Goal: Find contact information: Find contact information

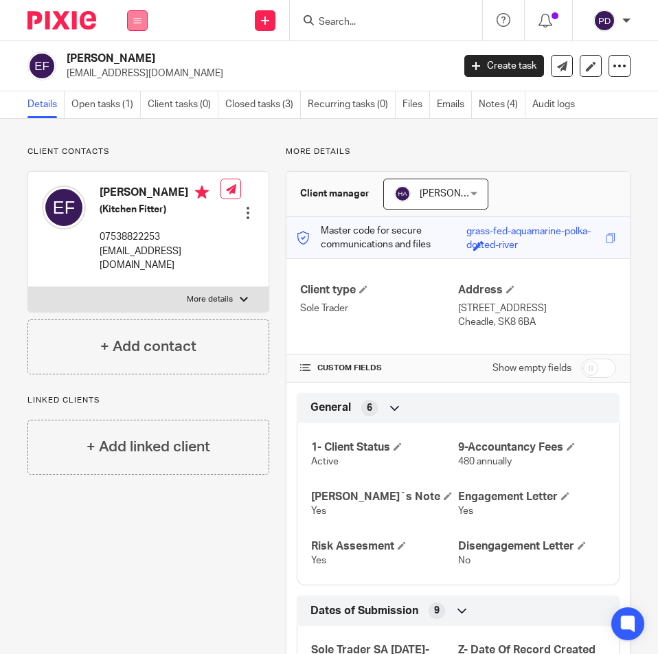
click at [134, 23] on icon at bounding box center [137, 20] width 8 height 8
click at [128, 58] on li "Work" at bounding box center [137, 64] width 36 height 20
click at [127, 59] on link "Work" at bounding box center [130, 64] width 22 height 10
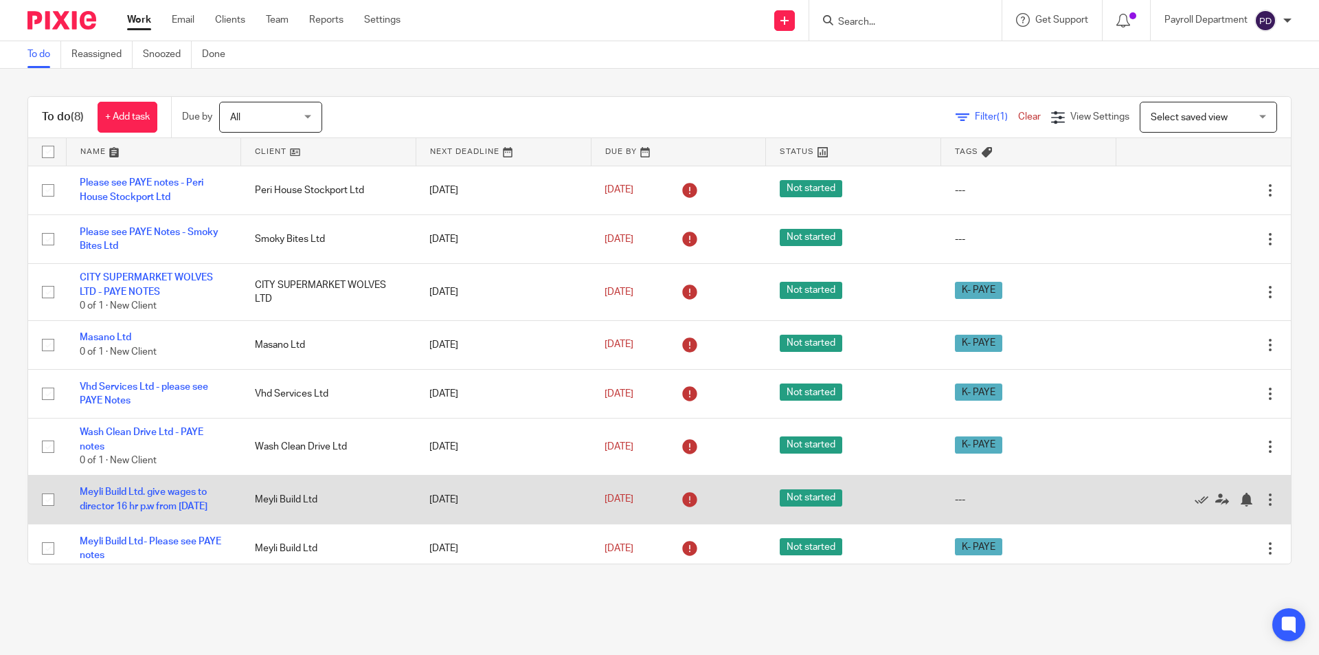
scroll to position [16, 0]
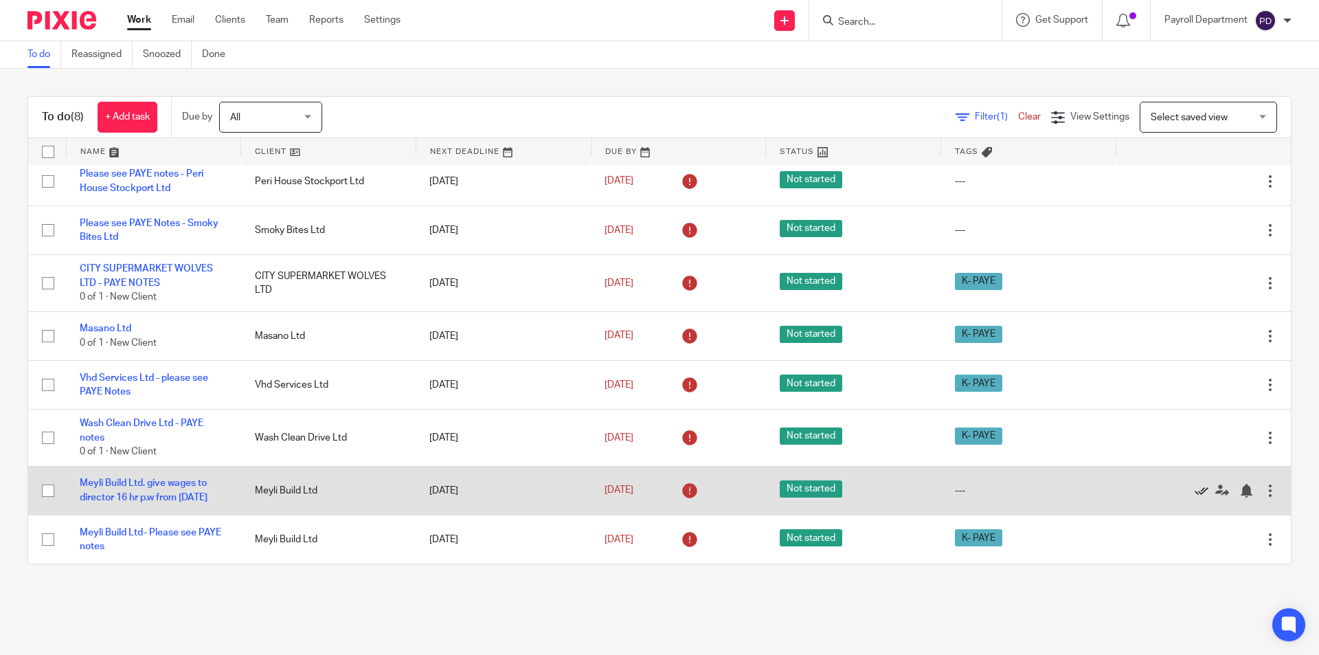
click at [657, 484] on icon at bounding box center [1202, 491] width 14 height 14
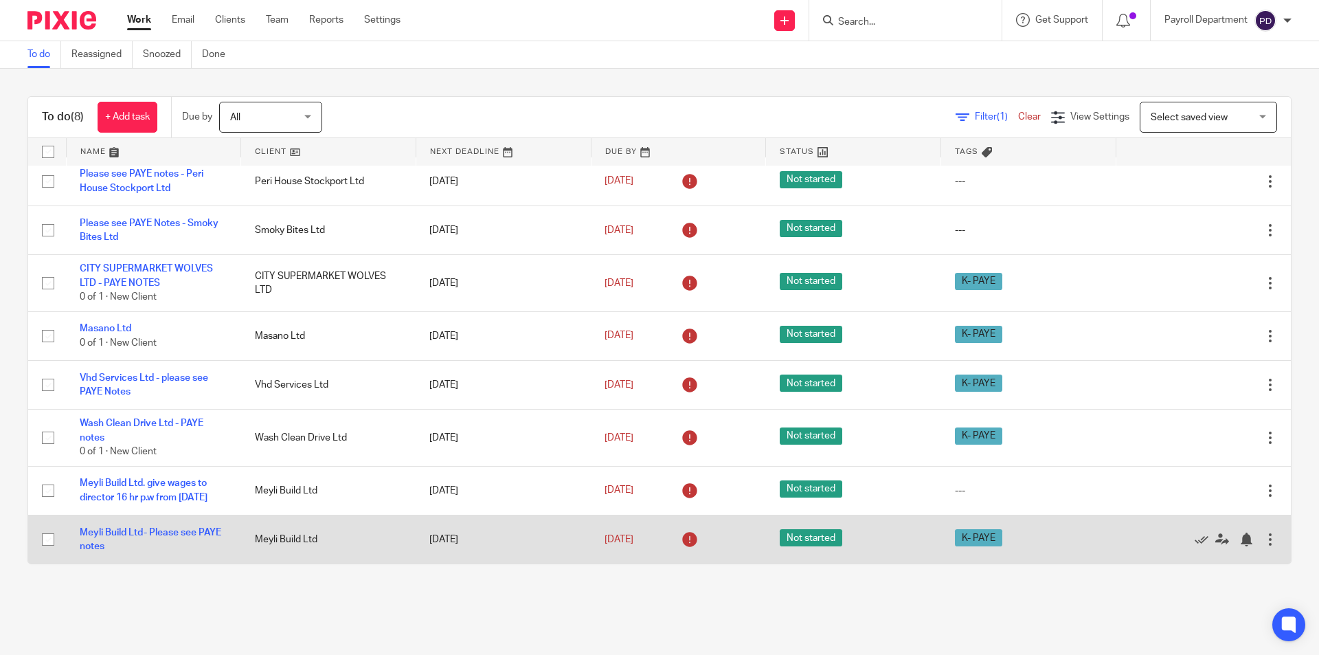
scroll to position [0, 0]
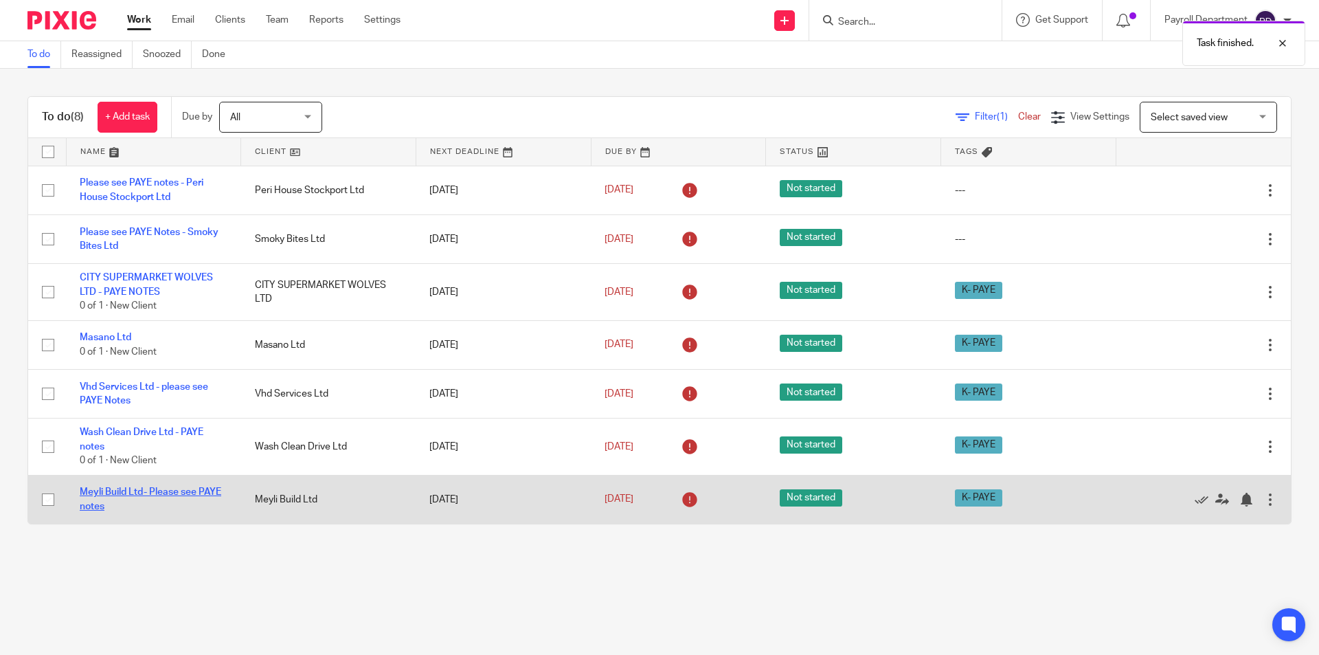
click at [122, 494] on link "Meyli Build Ltd- Please see PAYE notes" at bounding box center [151, 498] width 142 height 23
click at [139, 491] on link "Meyli Build Ltd- Please see PAYE notes" at bounding box center [151, 498] width 142 height 23
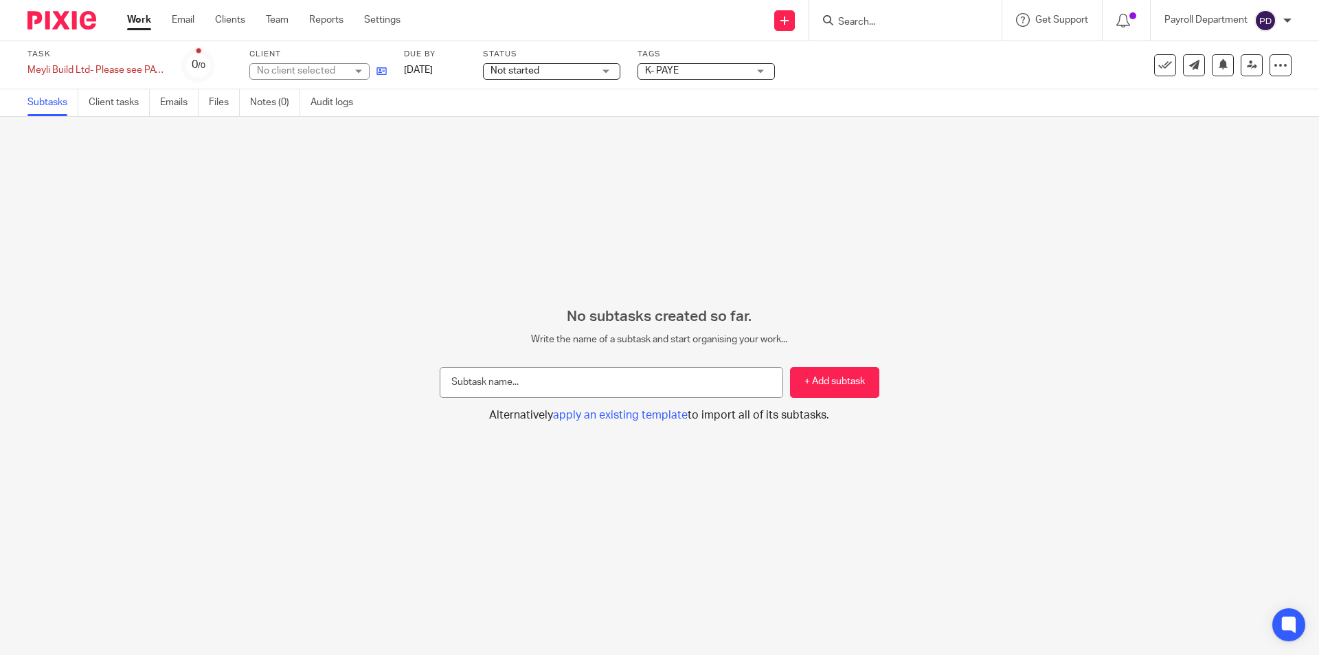
click at [382, 69] on icon at bounding box center [381, 71] width 10 height 10
click at [143, 18] on link "Work" at bounding box center [139, 20] width 24 height 14
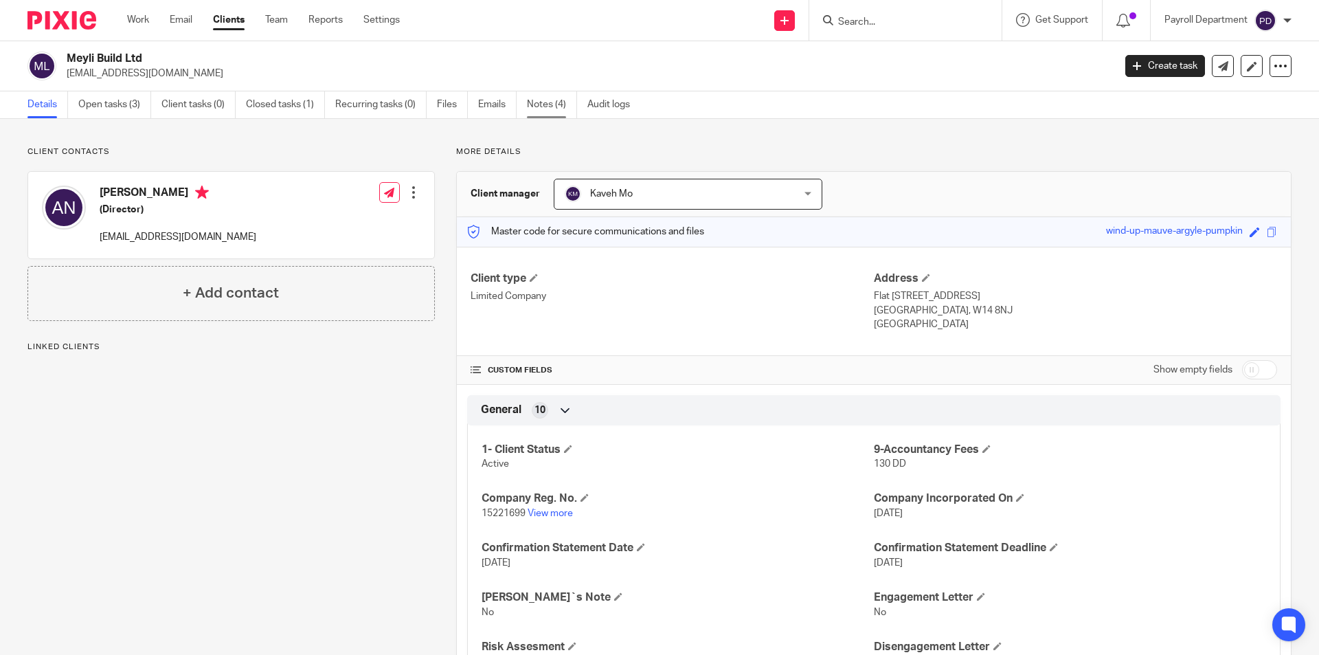
click at [548, 106] on link "Notes (4)" at bounding box center [552, 104] width 50 height 27
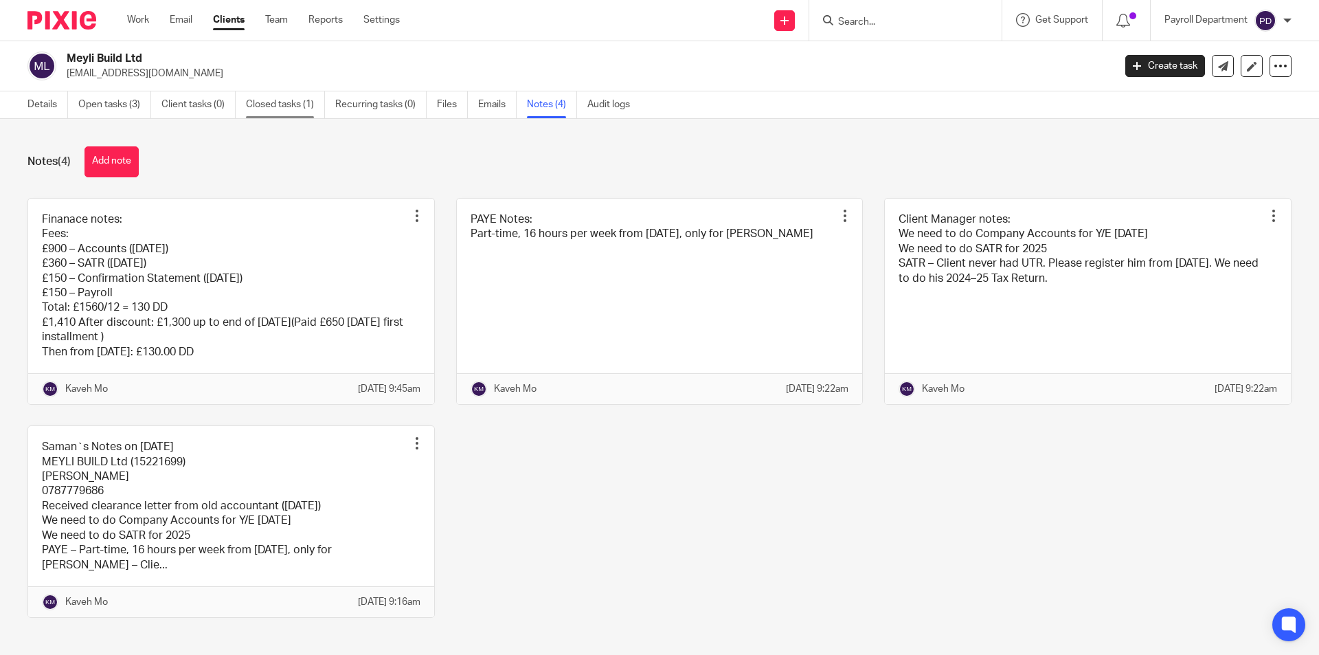
click at [274, 100] on link "Closed tasks (1)" at bounding box center [285, 104] width 79 height 27
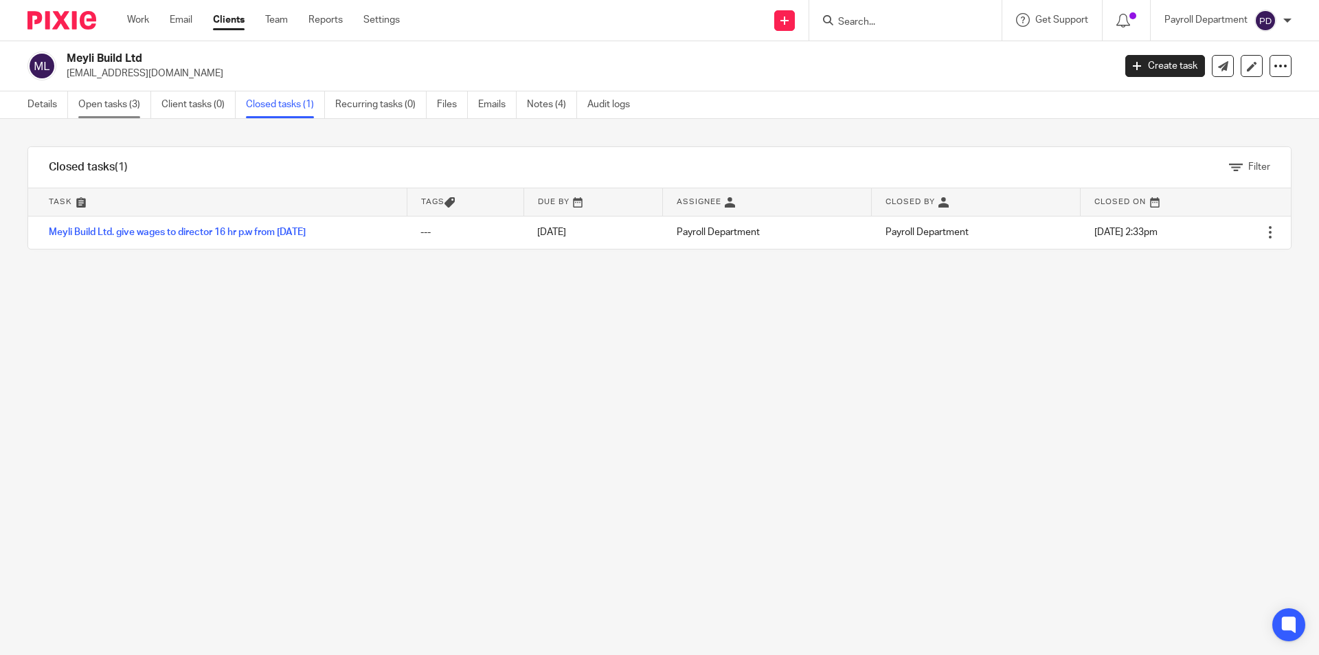
click at [115, 98] on link "Open tasks (3)" at bounding box center [114, 104] width 73 height 27
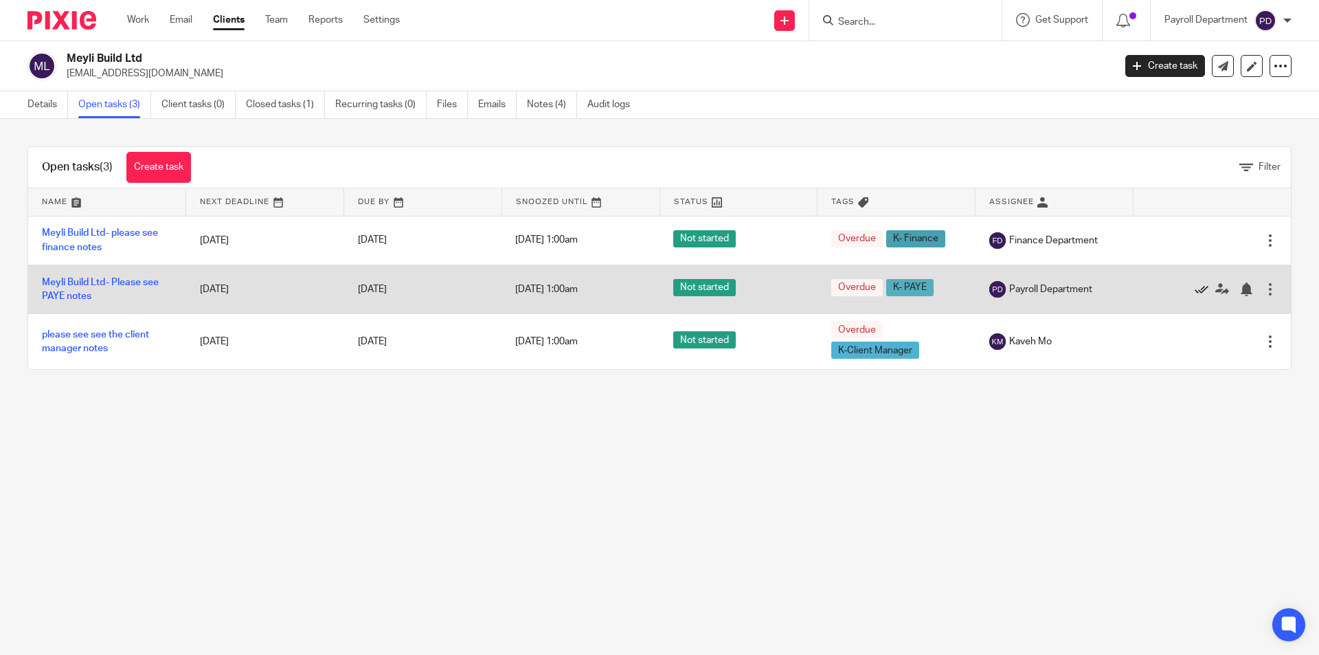
click at [1195, 286] on icon at bounding box center [1202, 289] width 14 height 14
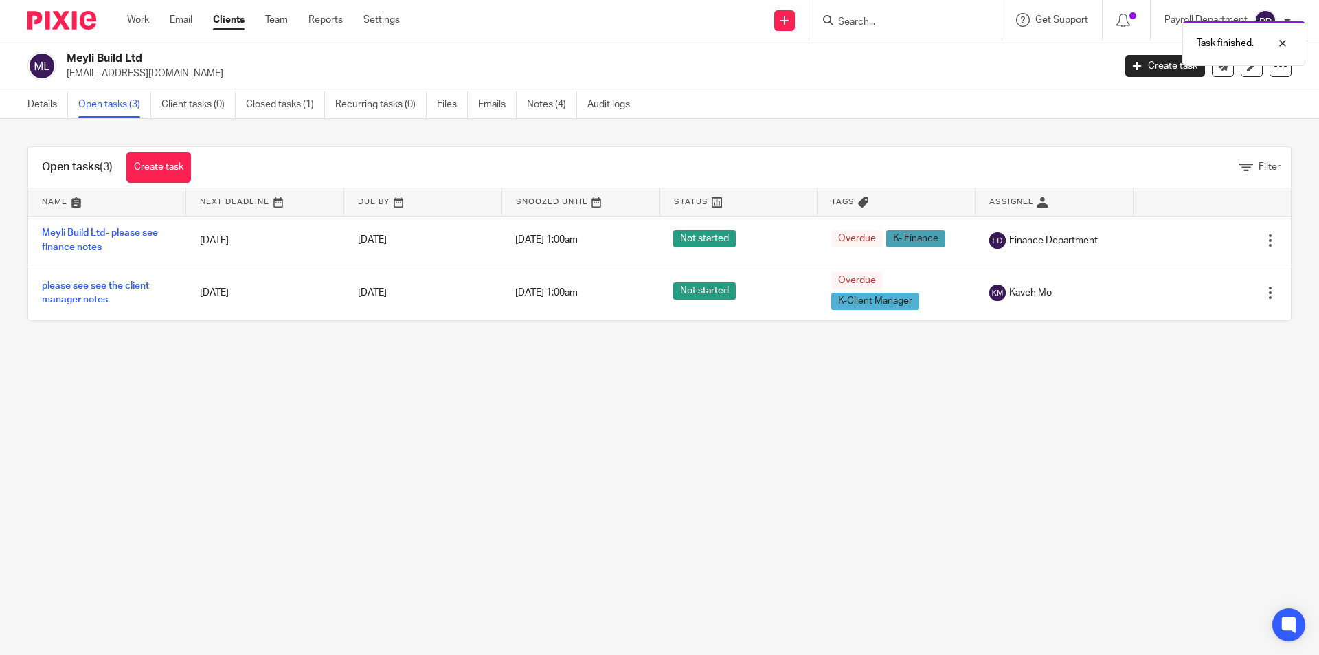
drag, startPoint x: 684, startPoint y: 491, endPoint x: 526, endPoint y: 376, distance: 195.4
click at [684, 490] on main "Meyli Build Ltd ali.noralipory94@gmail.com Create task Update from Companies Ho…" at bounding box center [659, 327] width 1319 height 655
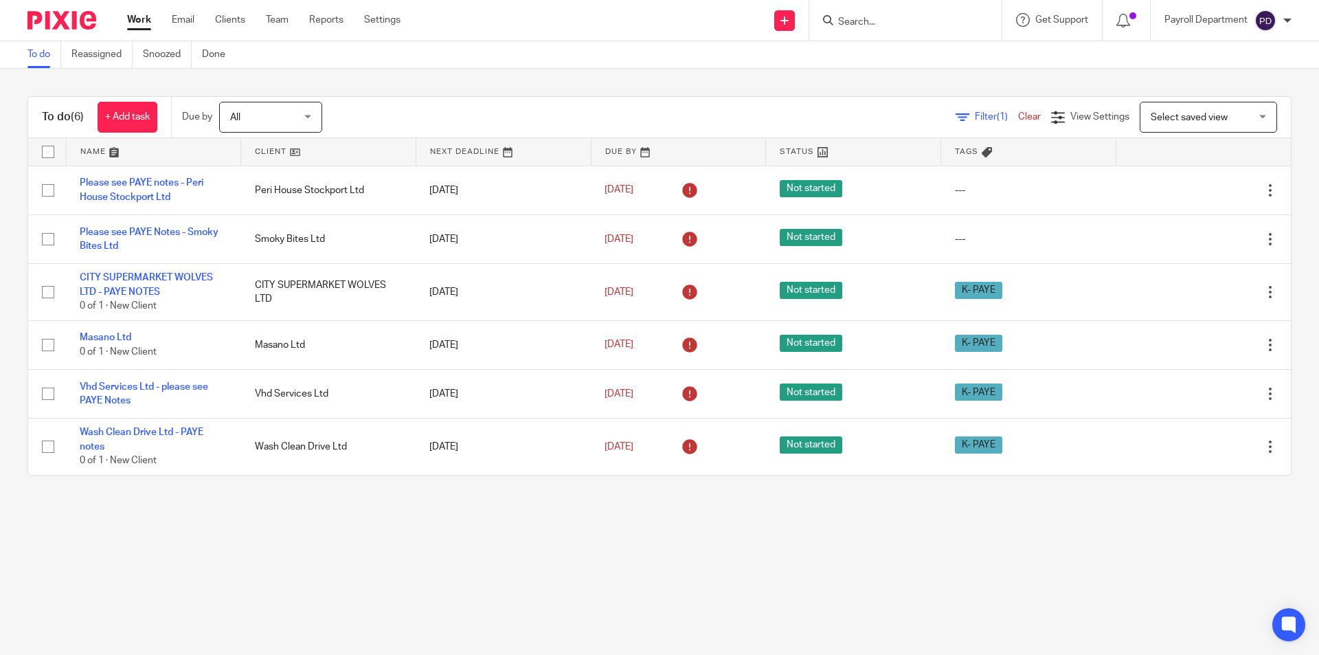
click at [908, 21] on input "Search" at bounding box center [899, 22] width 124 height 12
type input "MCR DIR"
click at [533, 520] on main "To do Reassigned Snoozed Done To do (6) + Add task Due by All All Today Tomorro…" at bounding box center [659, 327] width 1319 height 655
click at [892, 7] on div at bounding box center [905, 20] width 192 height 41
click at [892, 12] on form at bounding box center [910, 20] width 146 height 17
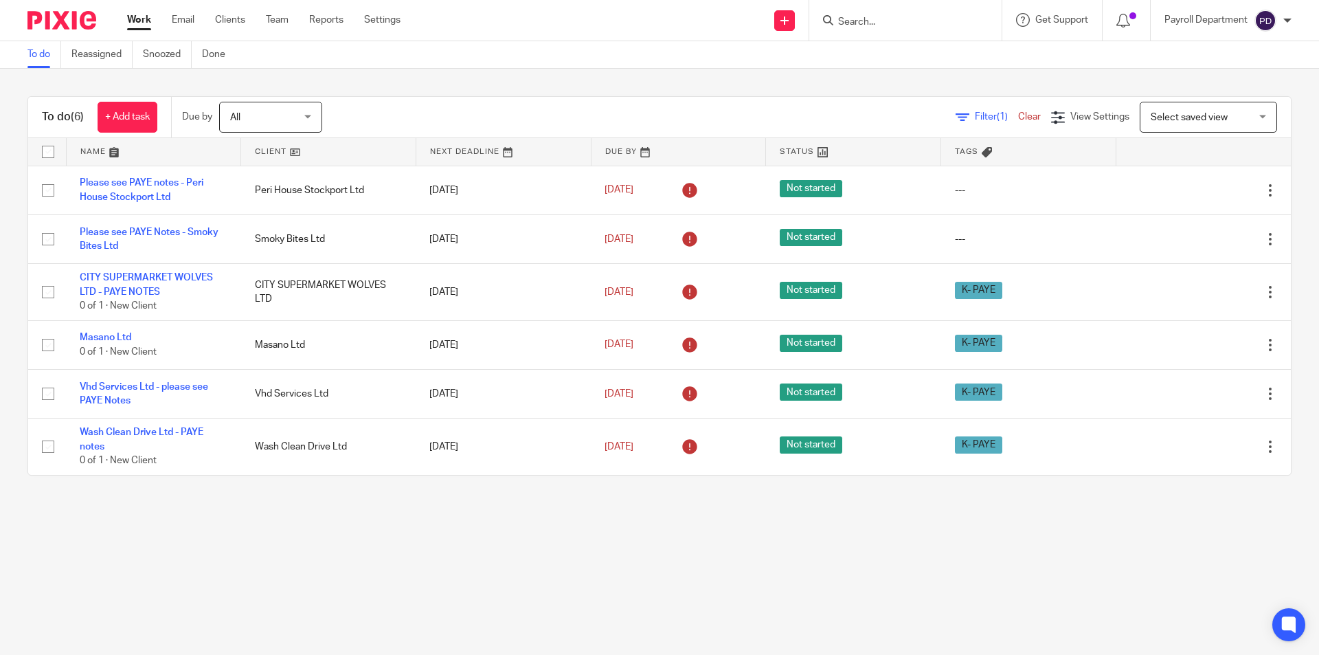
click at [892, 19] on input "Search" at bounding box center [899, 22] width 124 height 12
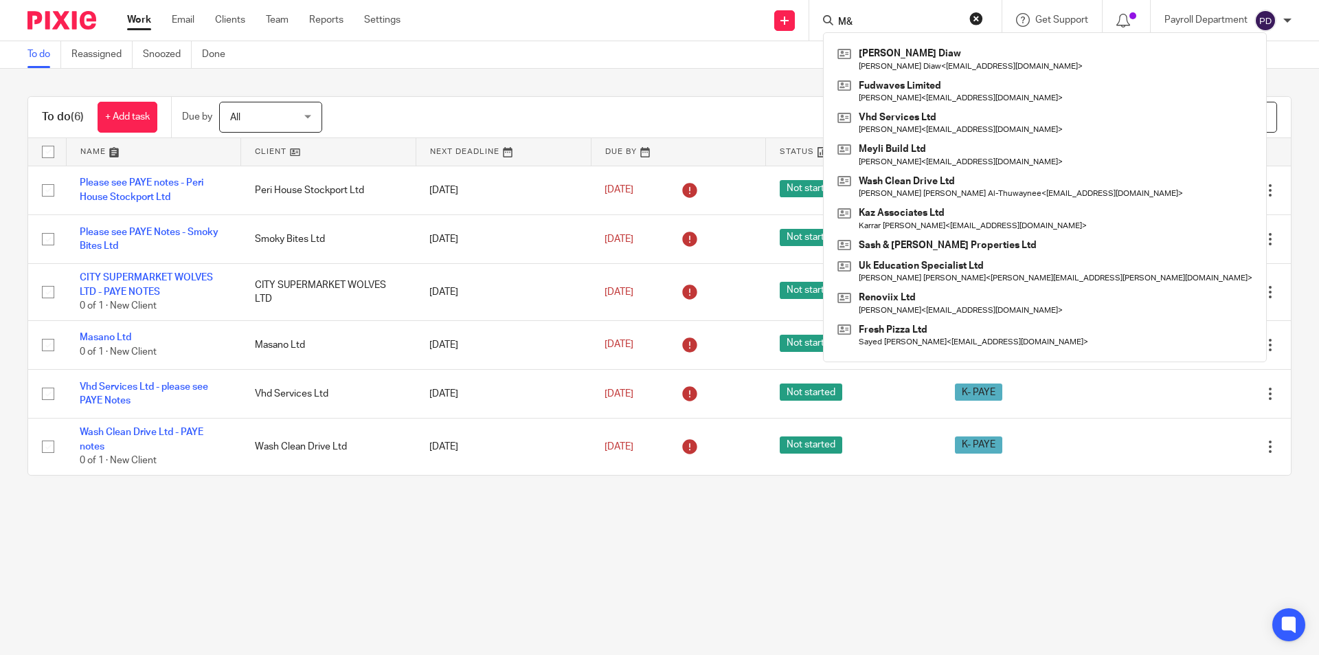
type input "M"
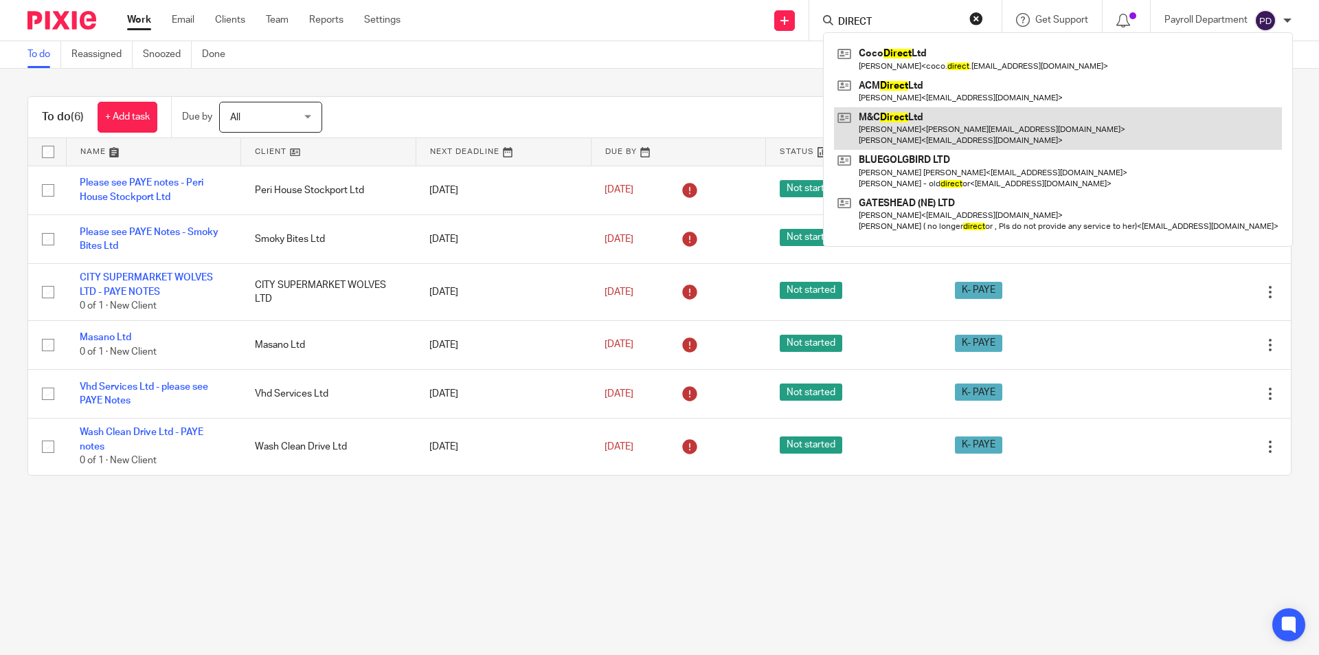
type input "DIRECT"
click at [904, 120] on link at bounding box center [1058, 128] width 448 height 43
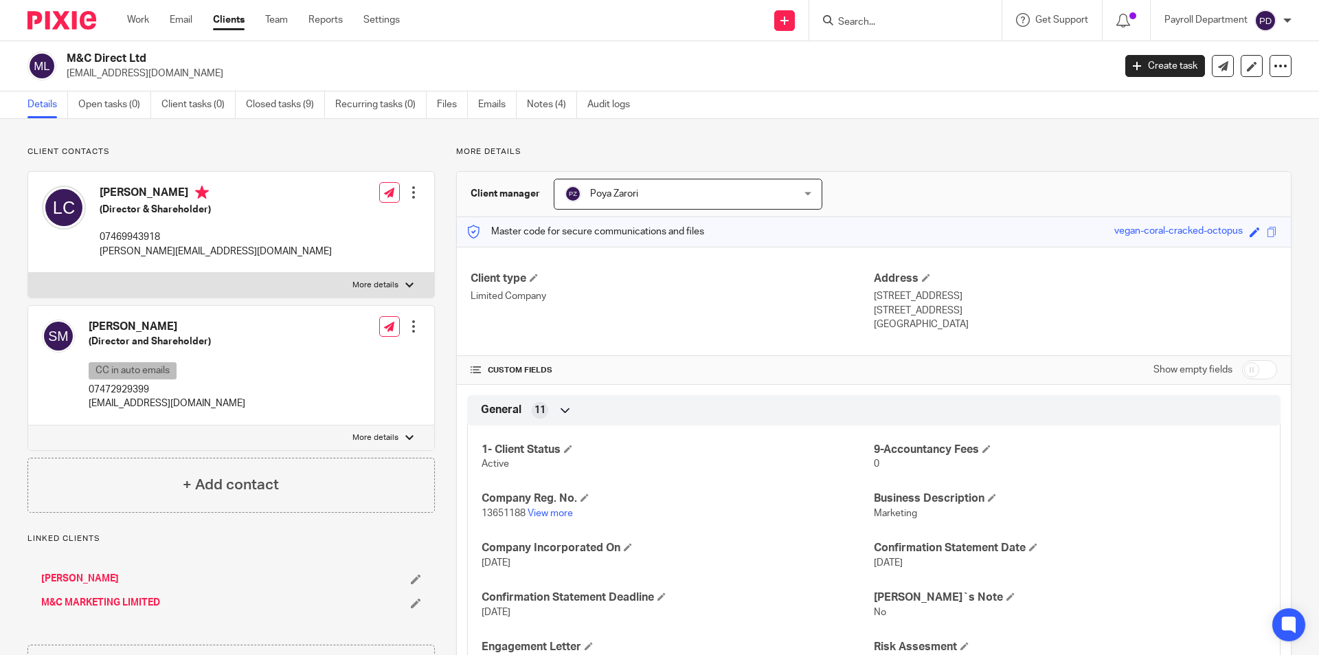
click at [393, 436] on p "More details" at bounding box center [375, 437] width 46 height 11
click at [28, 425] on input "More details" at bounding box center [27, 425] width 1 height 1
checkbox input "true"
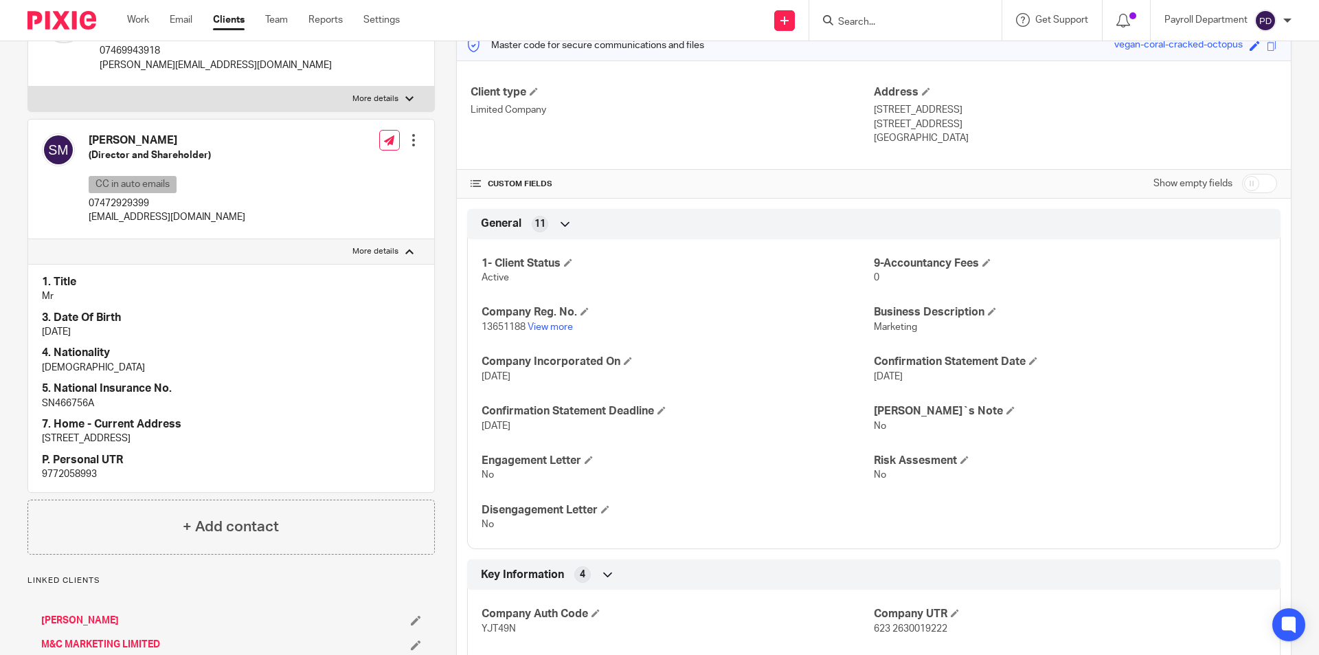
scroll to position [275, 0]
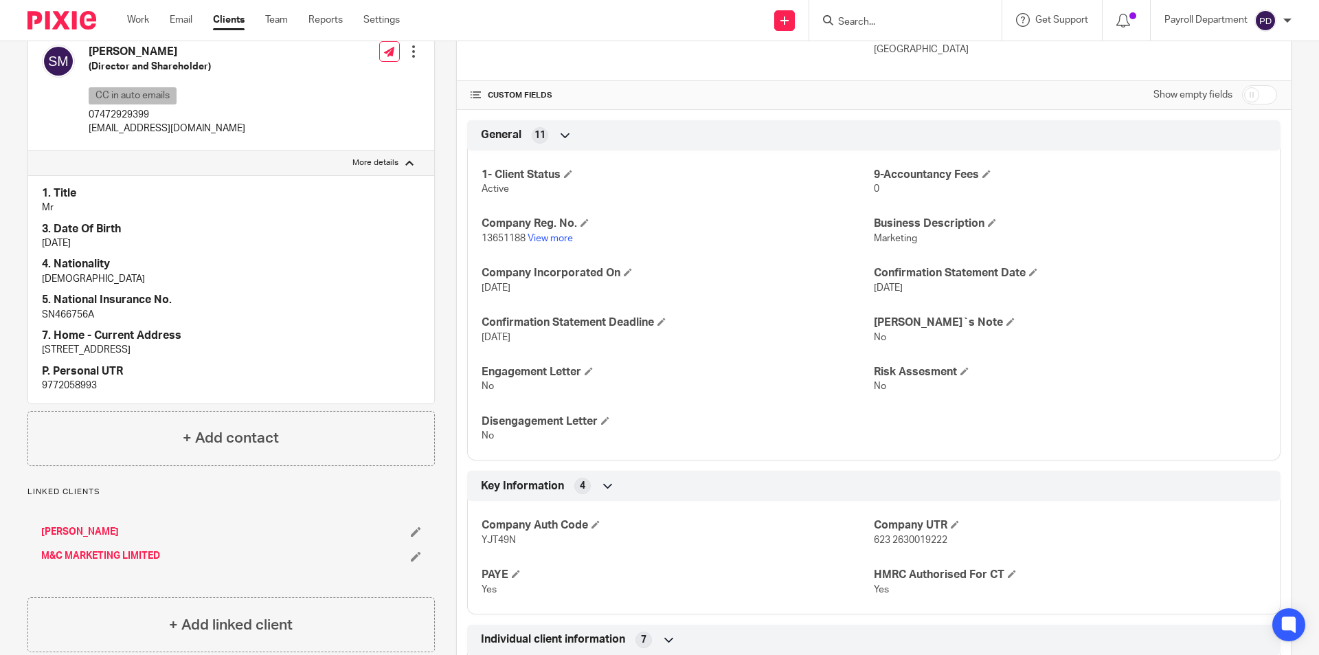
click at [66, 382] on p "9772058993" at bounding box center [231, 386] width 379 height 14
copy p "9772058993"
